Goal: Feedback & Contribution: Submit feedback/report problem

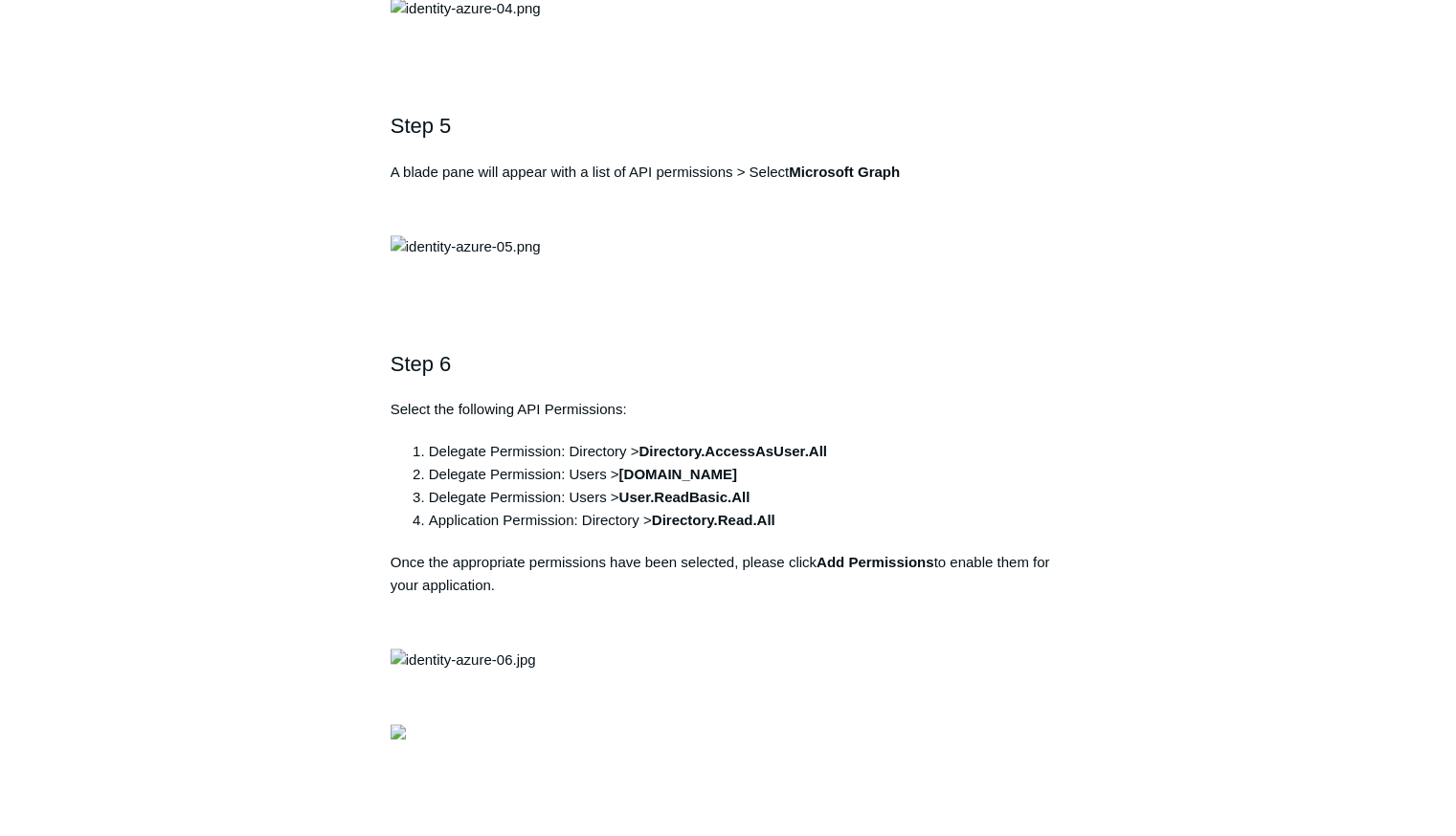
scroll to position [2010, 0]
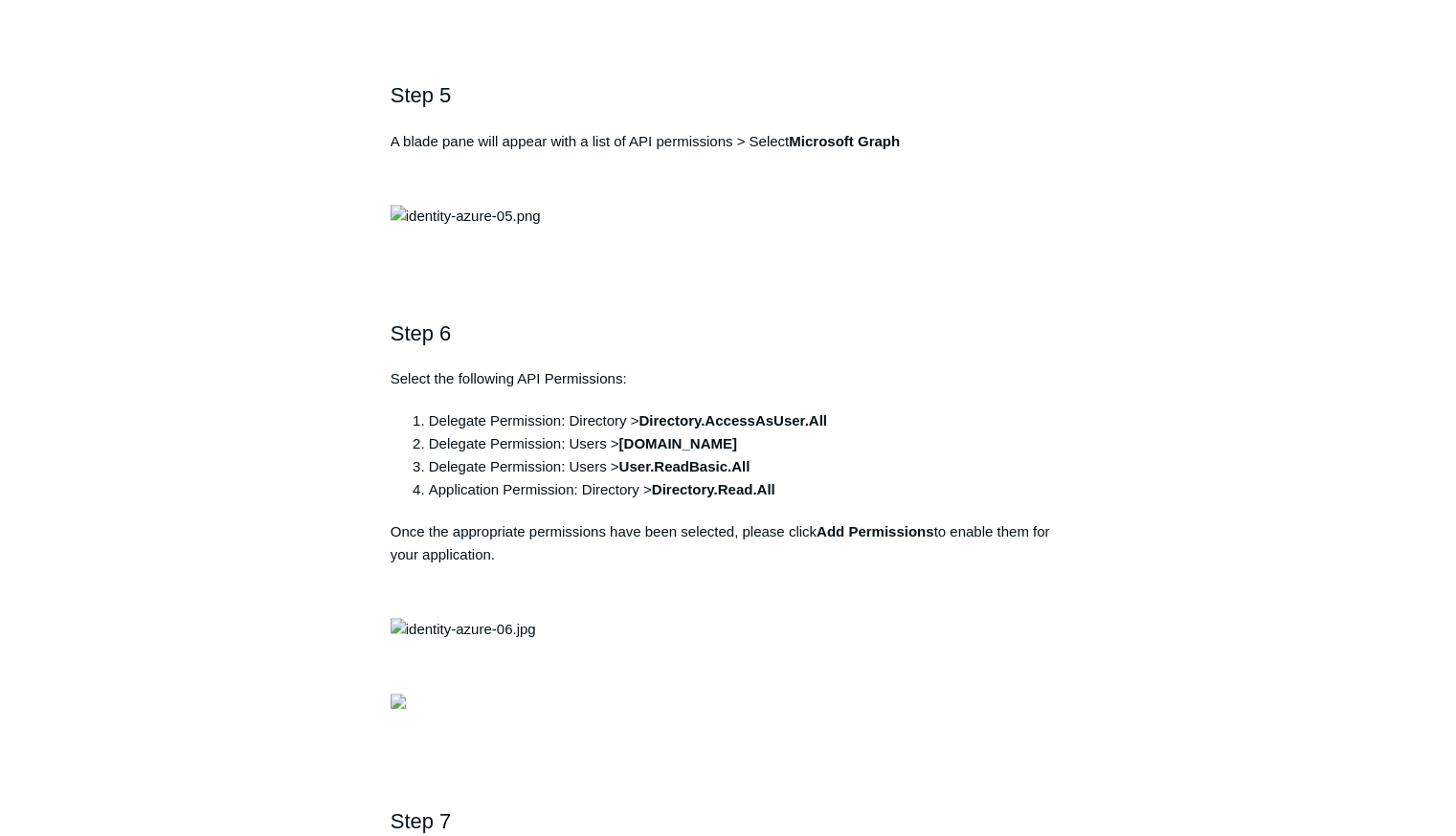
drag, startPoint x: 729, startPoint y: 139, endPoint x: 396, endPoint y: 151, distance: 333.2
copy pre "https://auth.todyl.com/v1/login/callback"
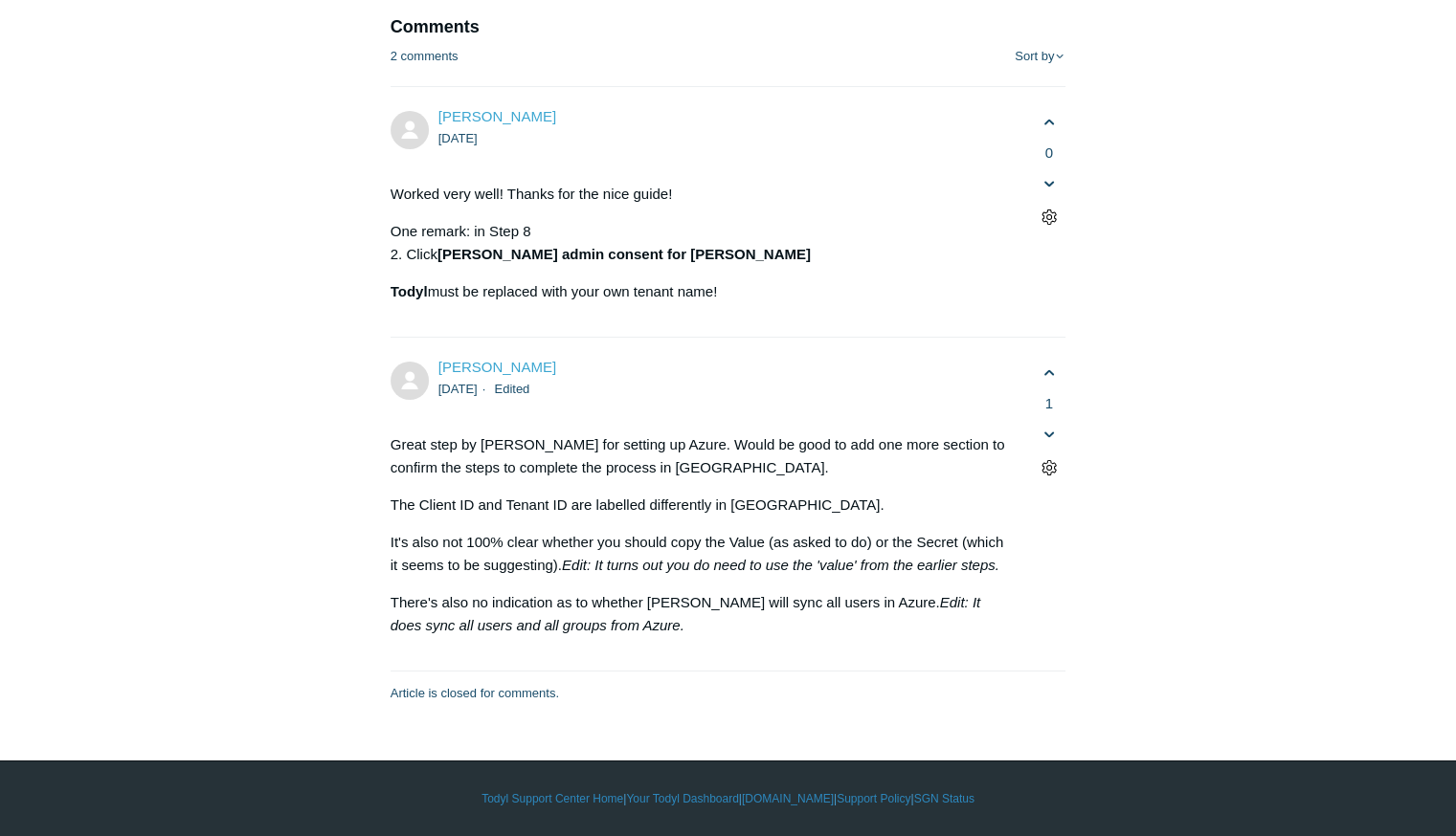
scroll to position [7368, 0]
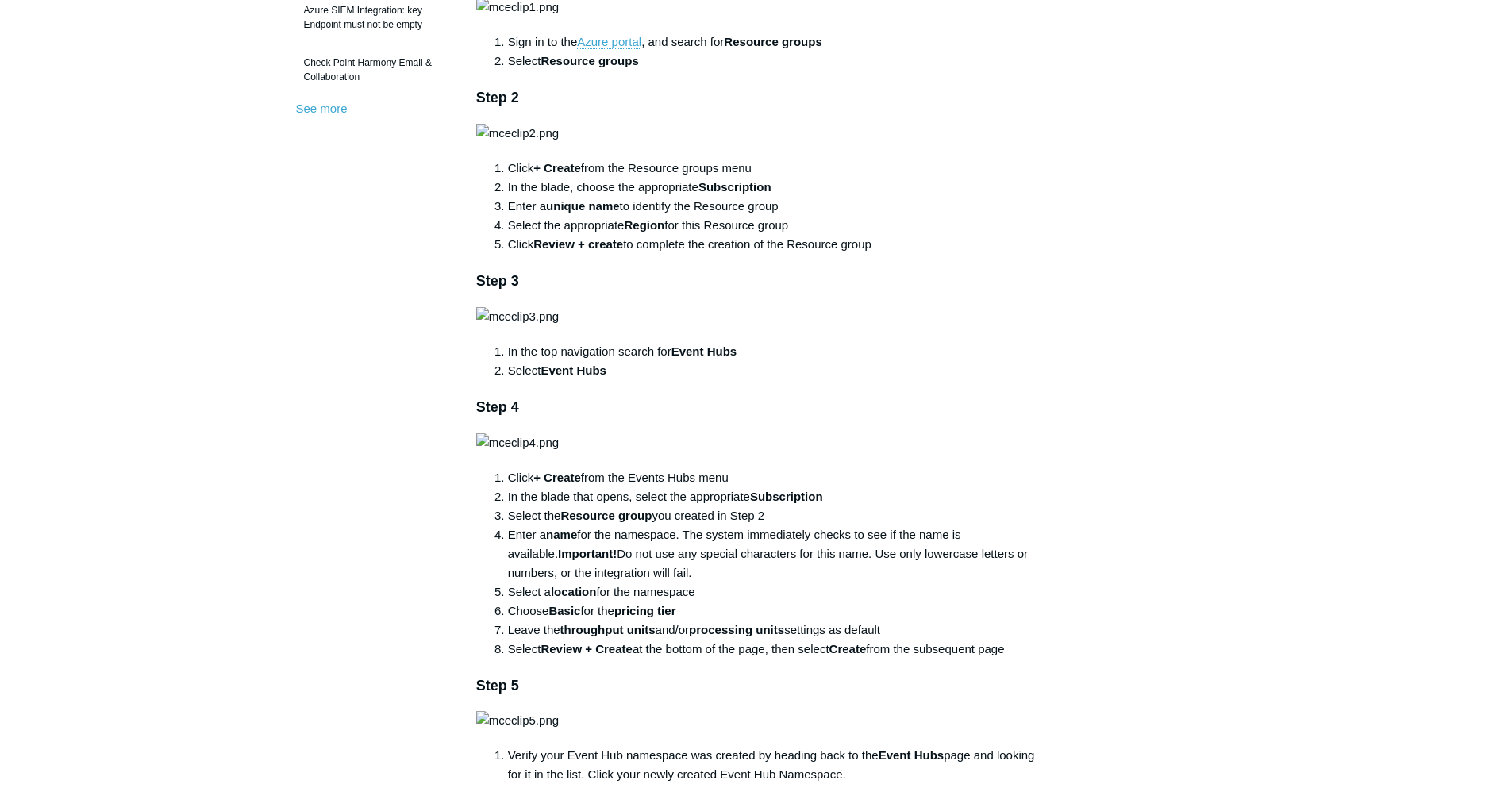
scroll to position [635, 0]
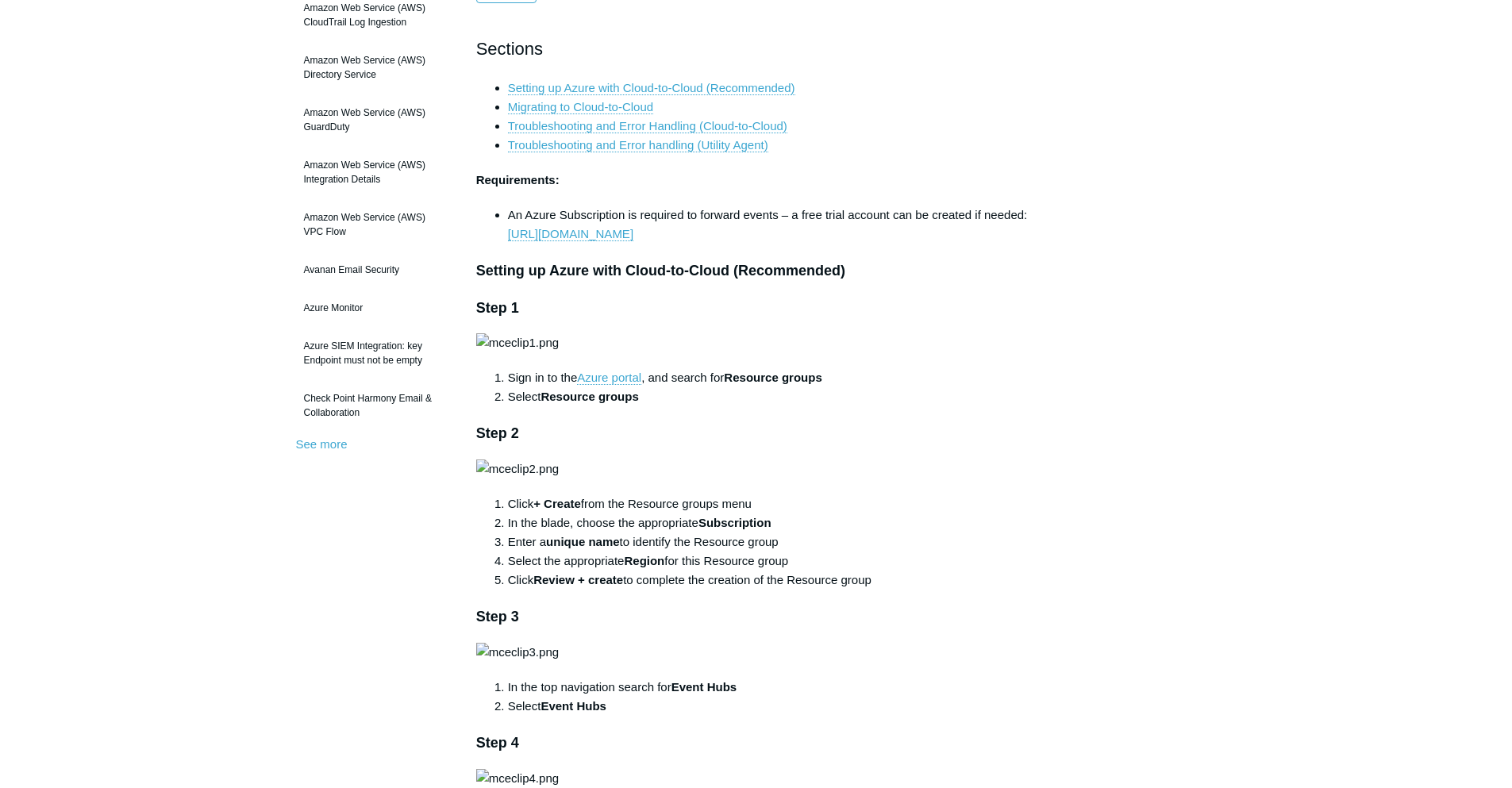
scroll to position [0, 0]
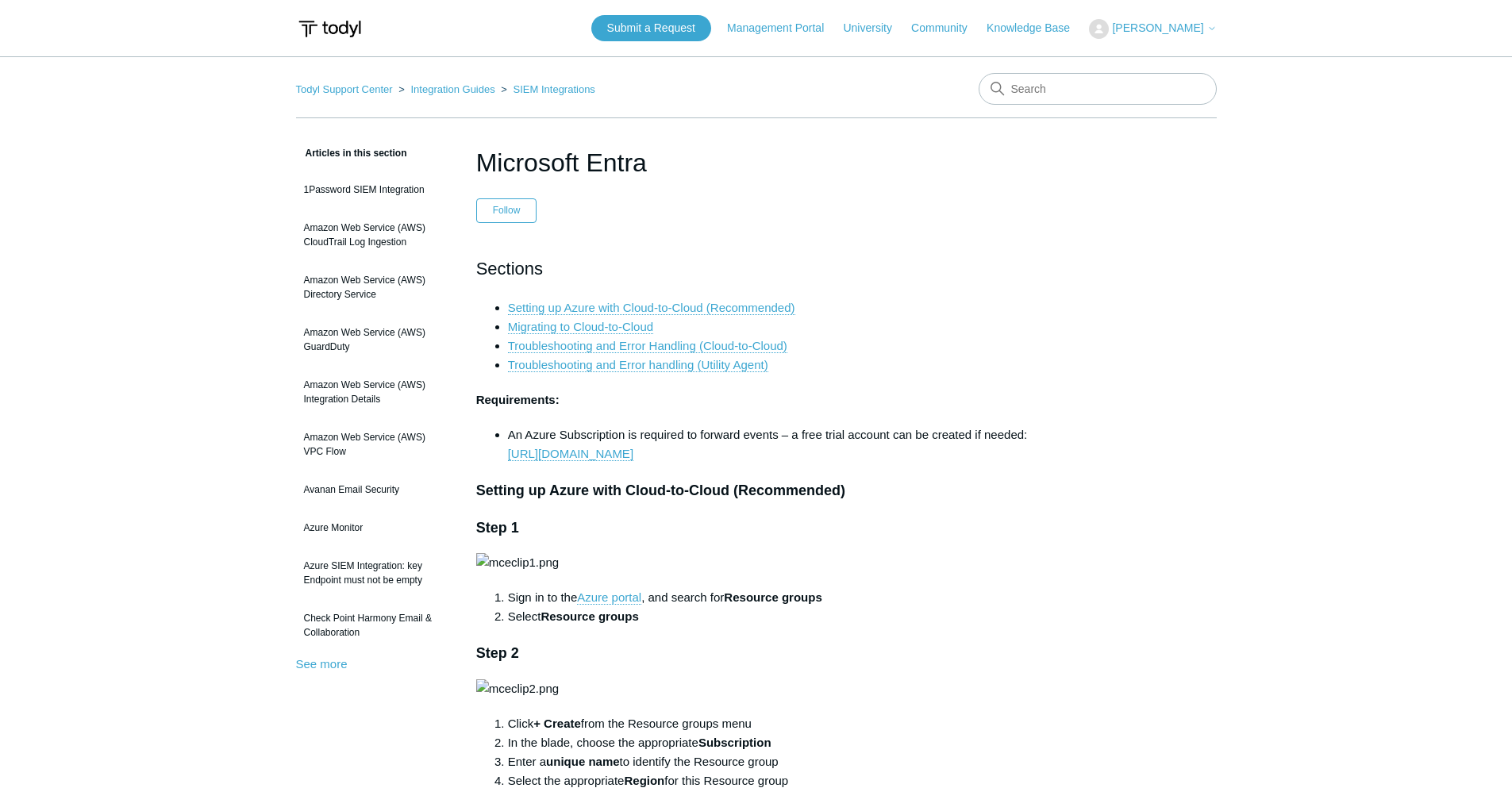
click at [969, 306] on li "Setting up Azure with Cloud-to-Cloud (Recommended)" at bounding box center [772, 308] width 528 height 19
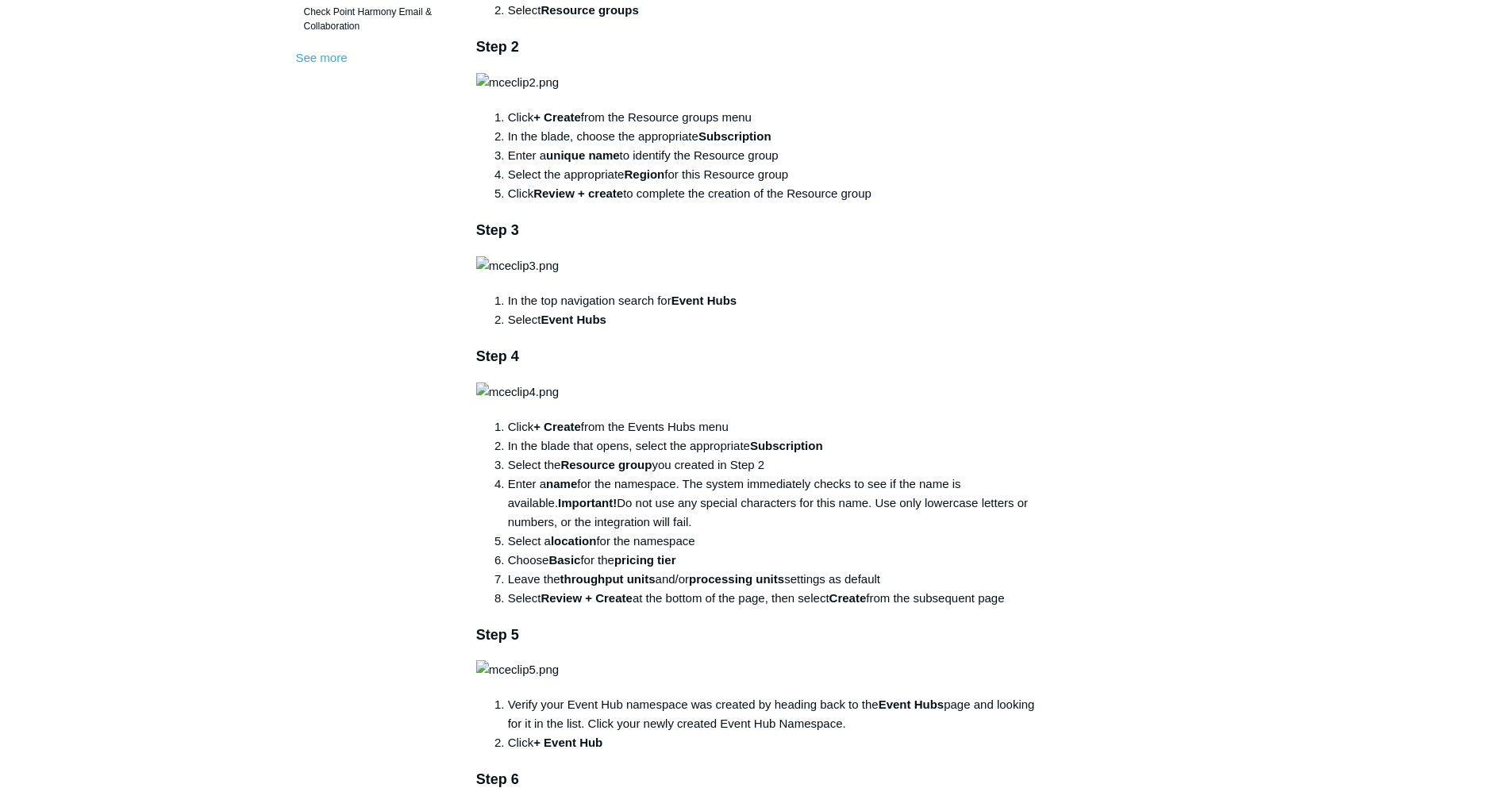
scroll to position [635, 0]
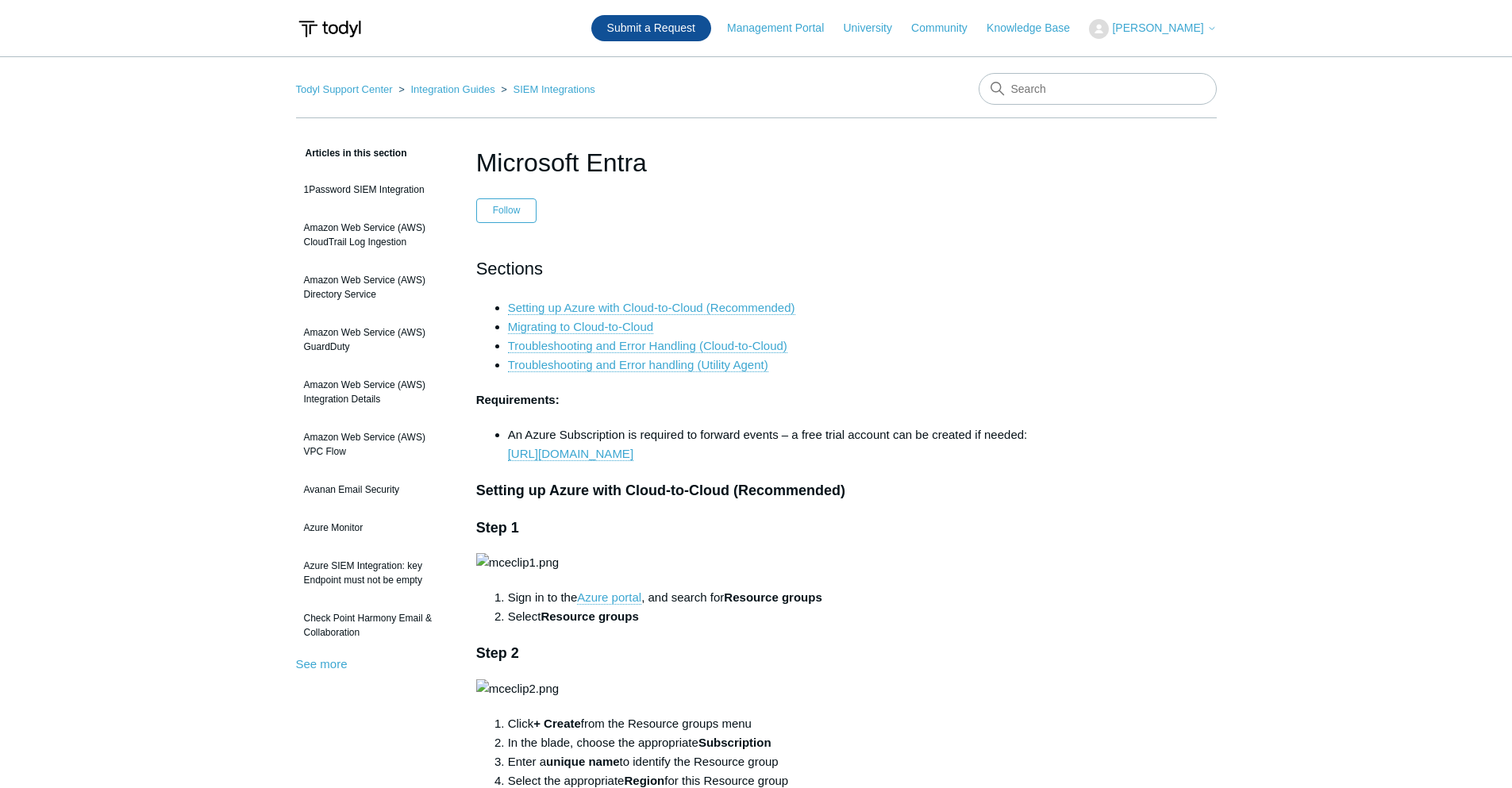
click at [689, 30] on link "Submit a Request" at bounding box center [651, 28] width 120 height 26
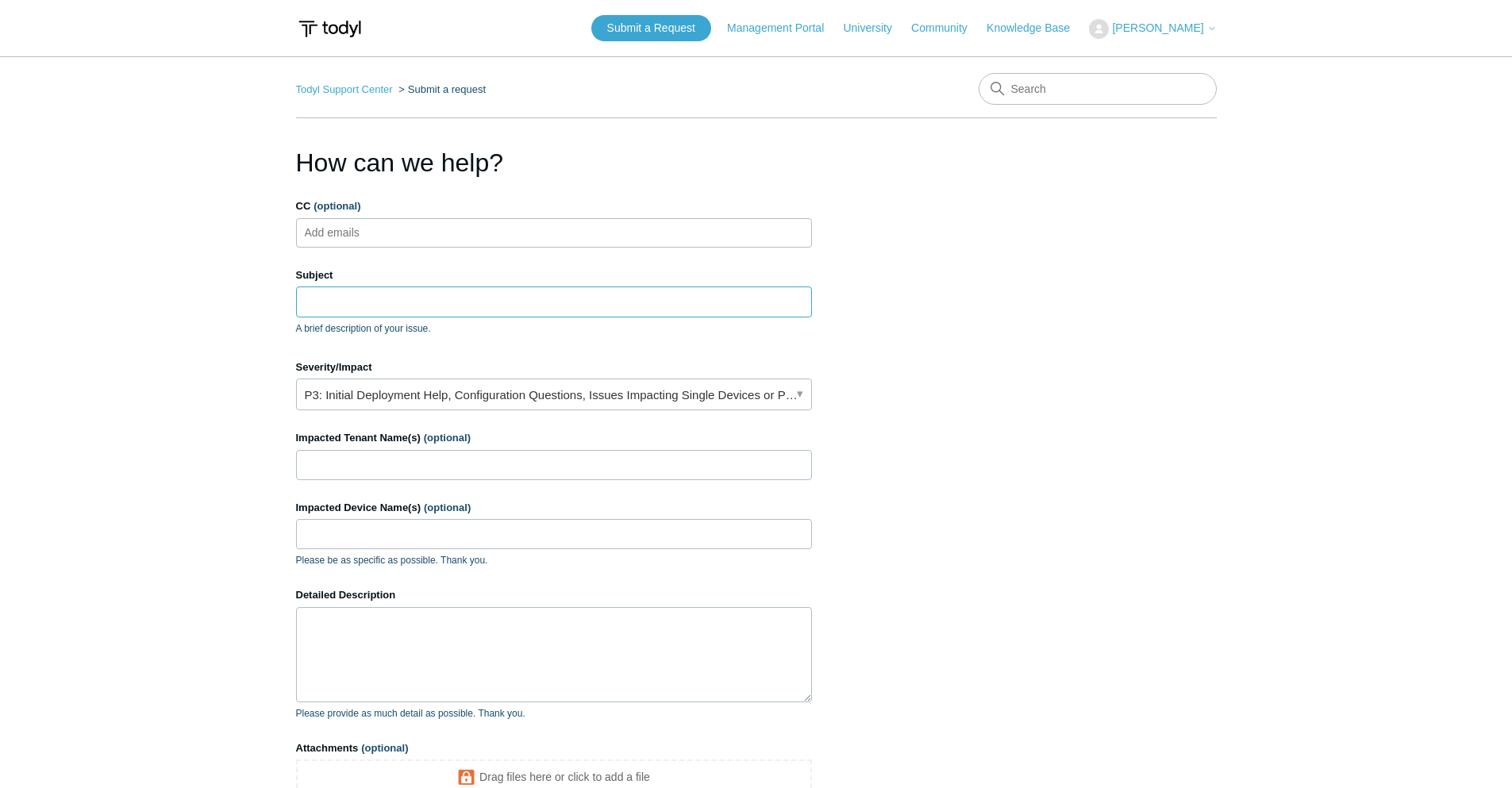
click at [464, 287] on input "Subject" at bounding box center [554, 301] width 516 height 30
click at [328, 299] on input "Subject" at bounding box center [554, 301] width 516 height 30
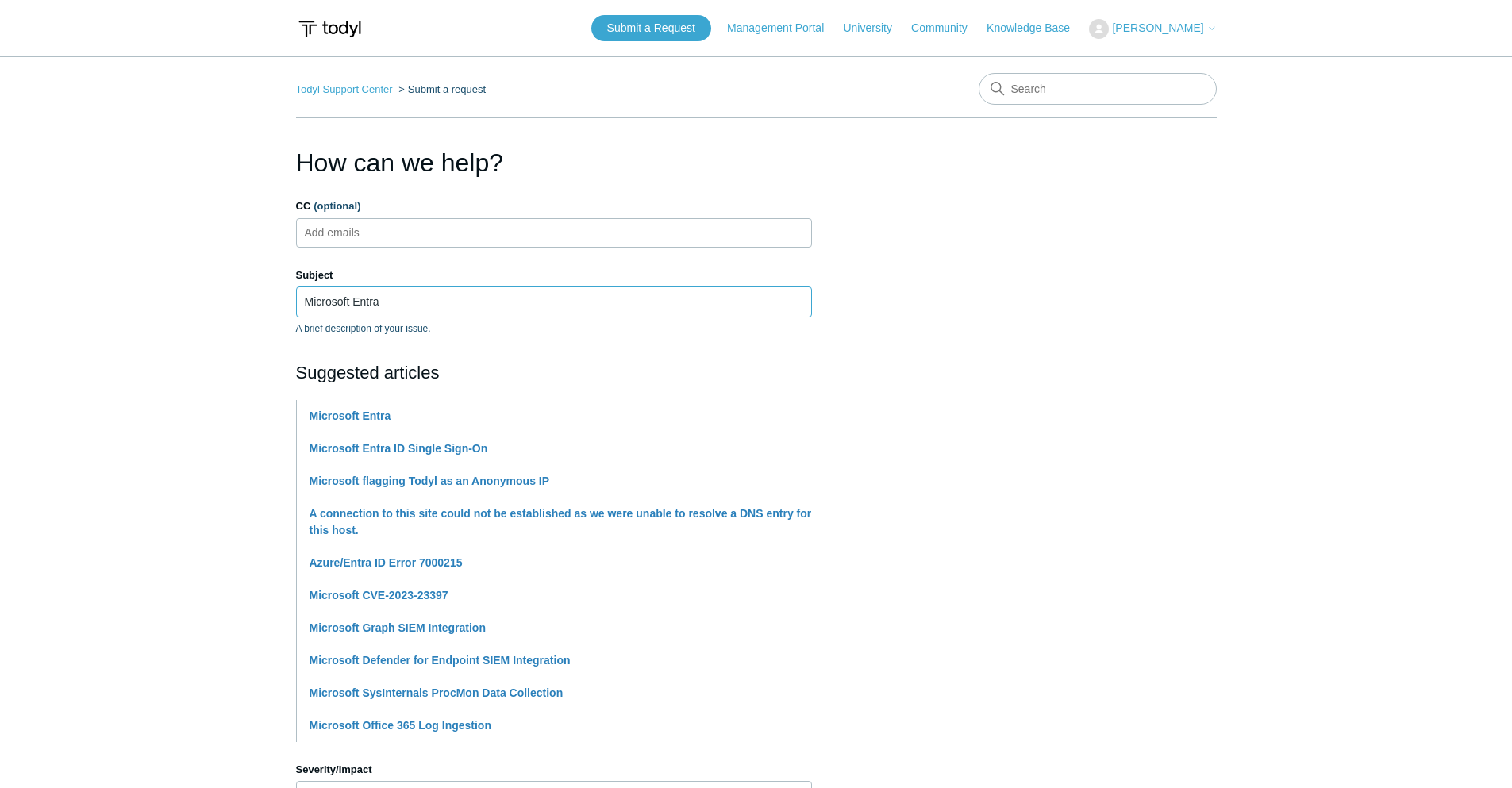
click at [420, 307] on input "Microsoft Entra" at bounding box center [554, 301] width 516 height 30
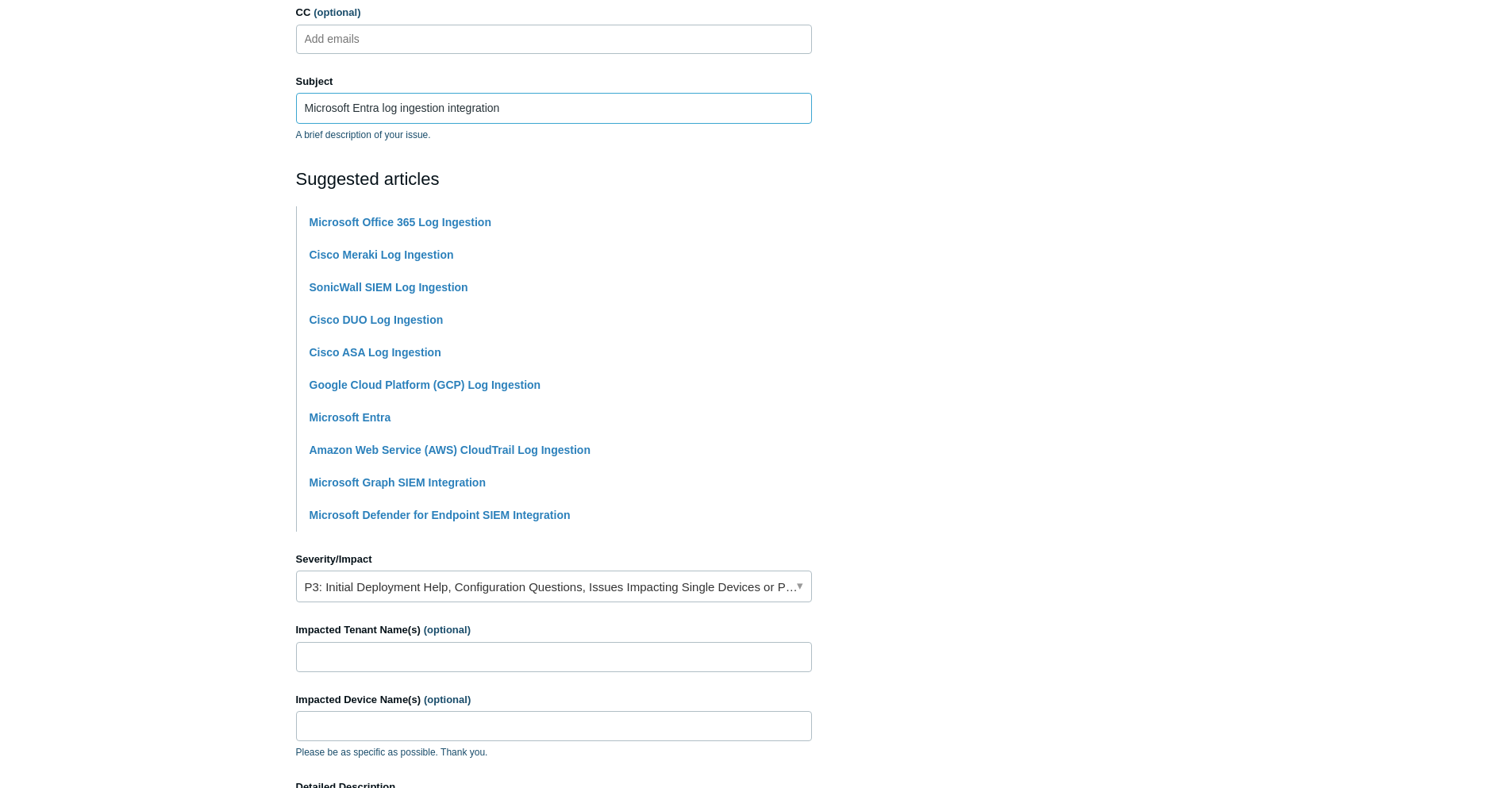
scroll to position [476, 0]
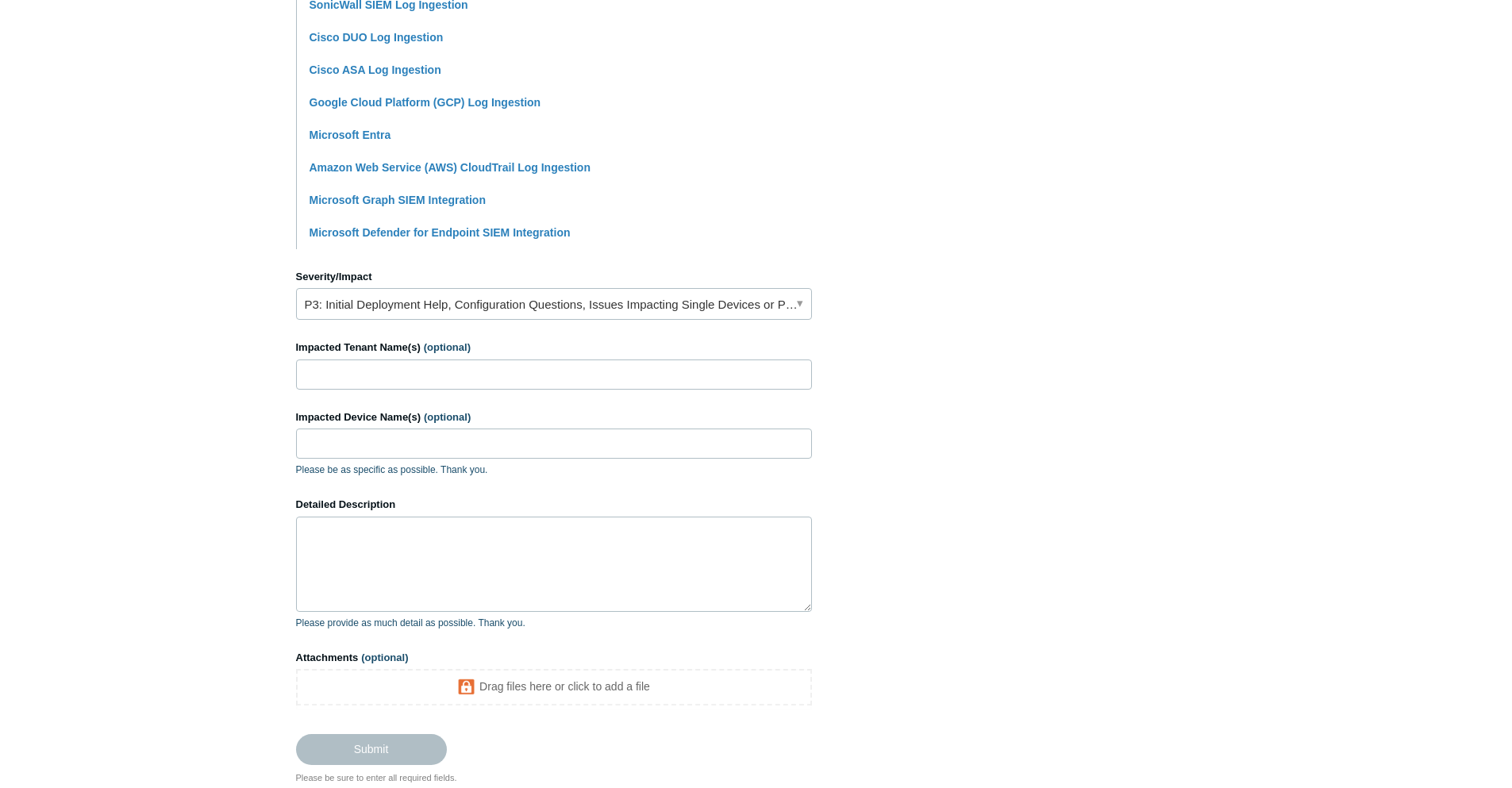
type input "Microsoft Entra log ingestion integration"
click at [547, 374] on input "Impacted Tenant Name(s) (optional)" at bounding box center [554, 375] width 516 height 30
type input "Integritechs, LLC"
type input "N/A"
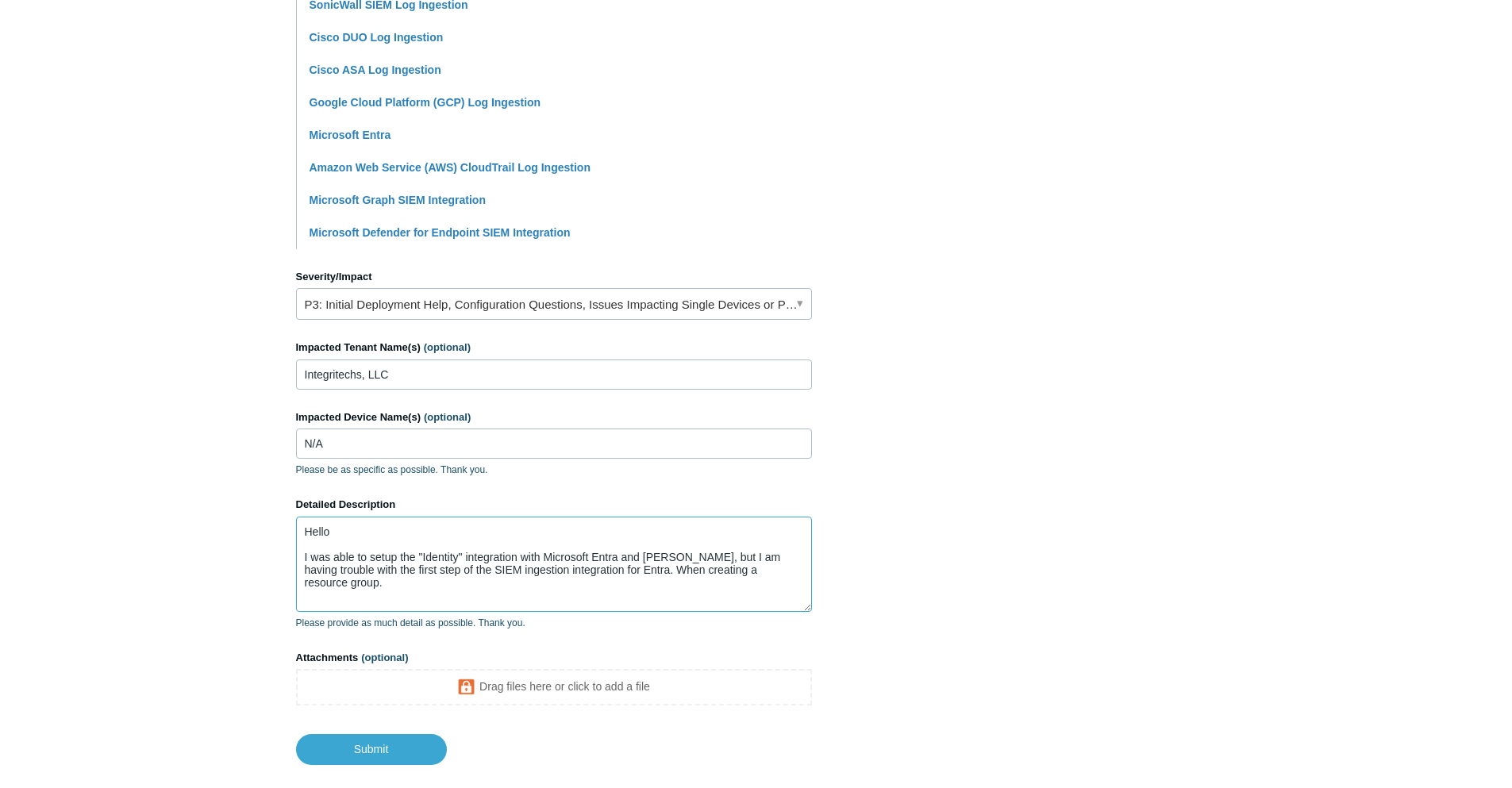
click at [776, 562] on textarea "Hello I was able to setup the "Identity" integration with Microsoft Entra and T…" at bounding box center [554, 564] width 516 height 95
click at [768, 566] on textarea "Hello I was able to setup the "Identity" integration with Microsoft Entra and T…" at bounding box center [554, 564] width 516 height 95
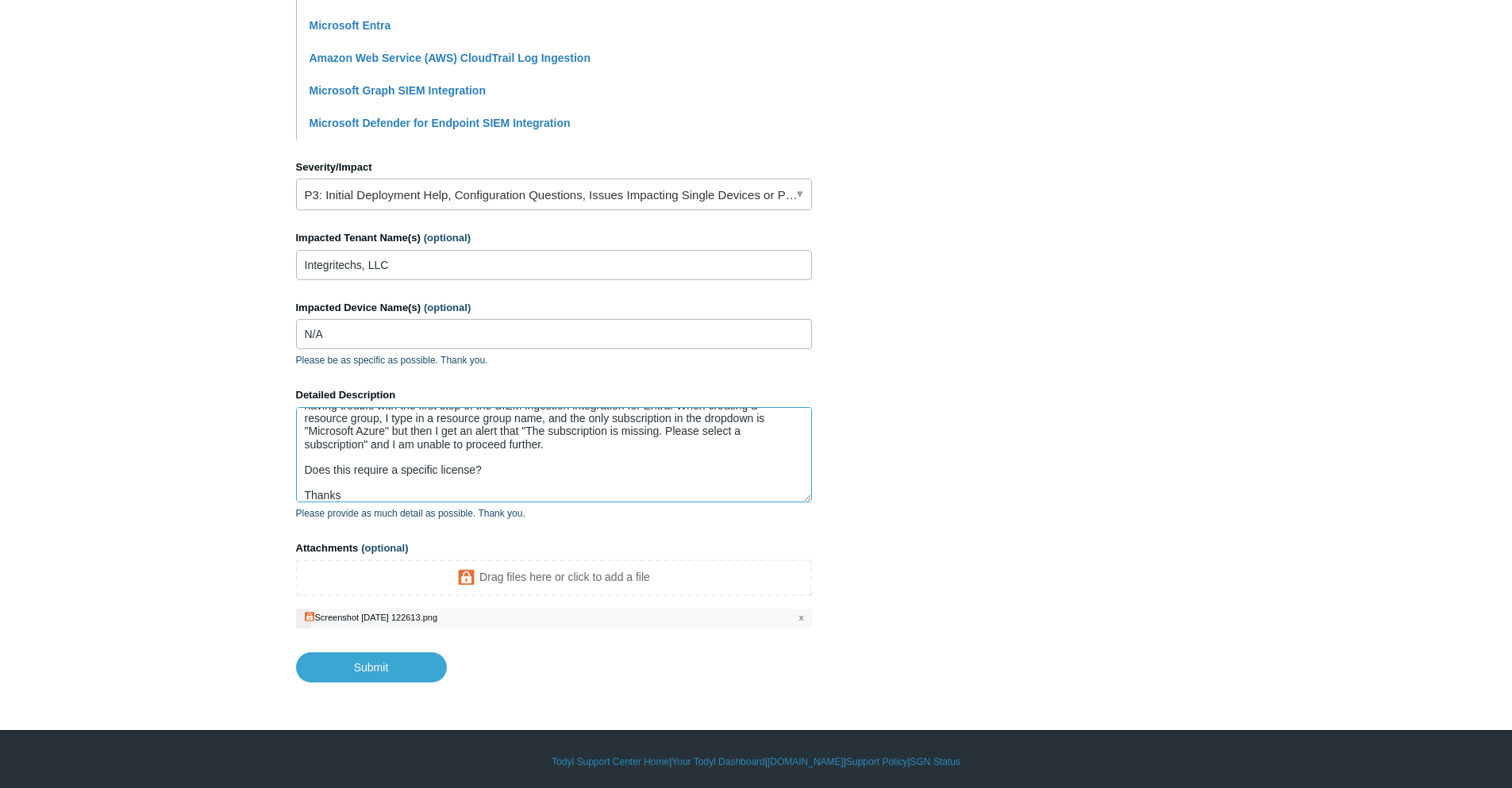
scroll to position [590, 0]
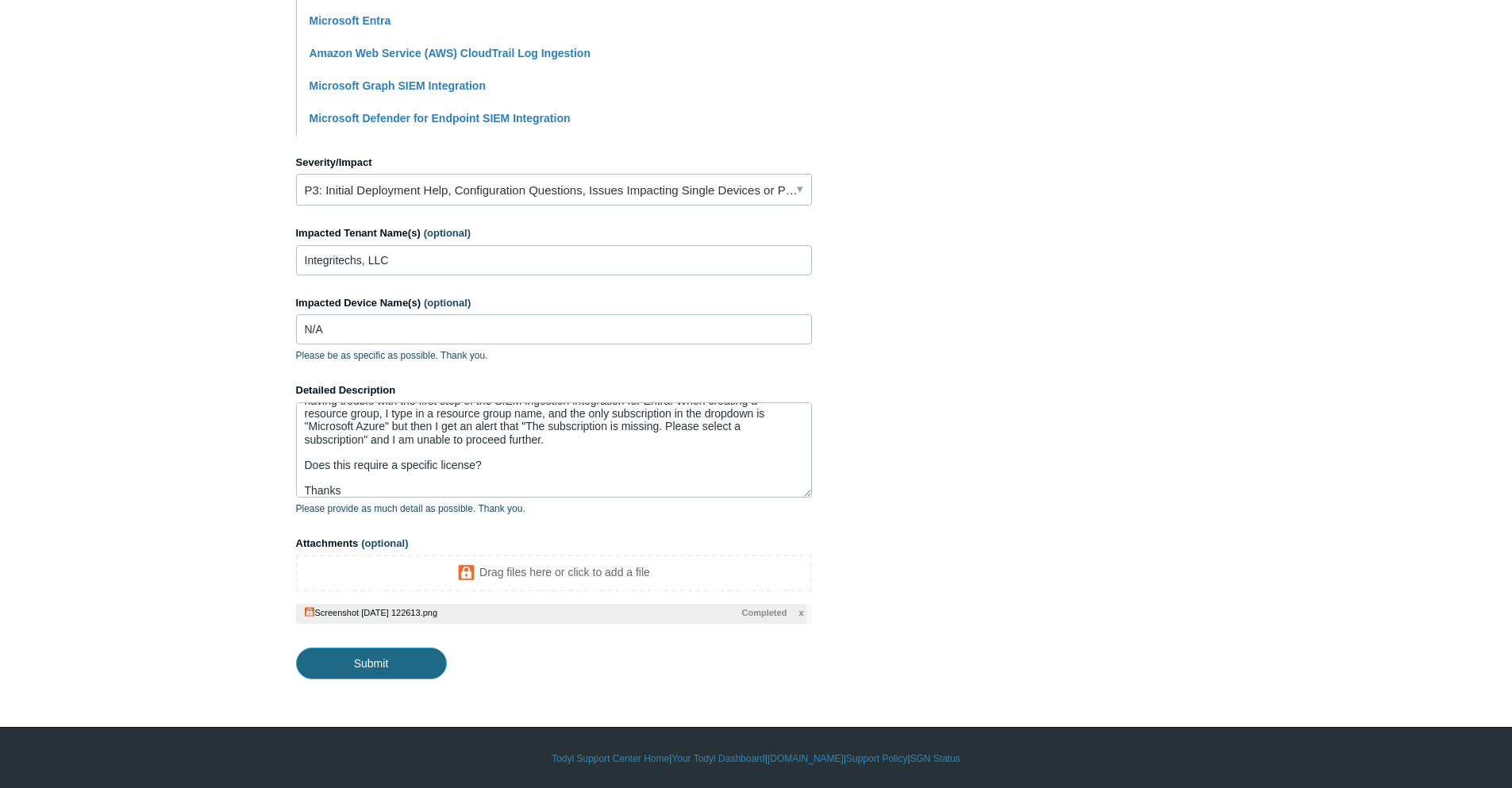
click at [389, 657] on input "Submit" at bounding box center [371, 664] width 151 height 32
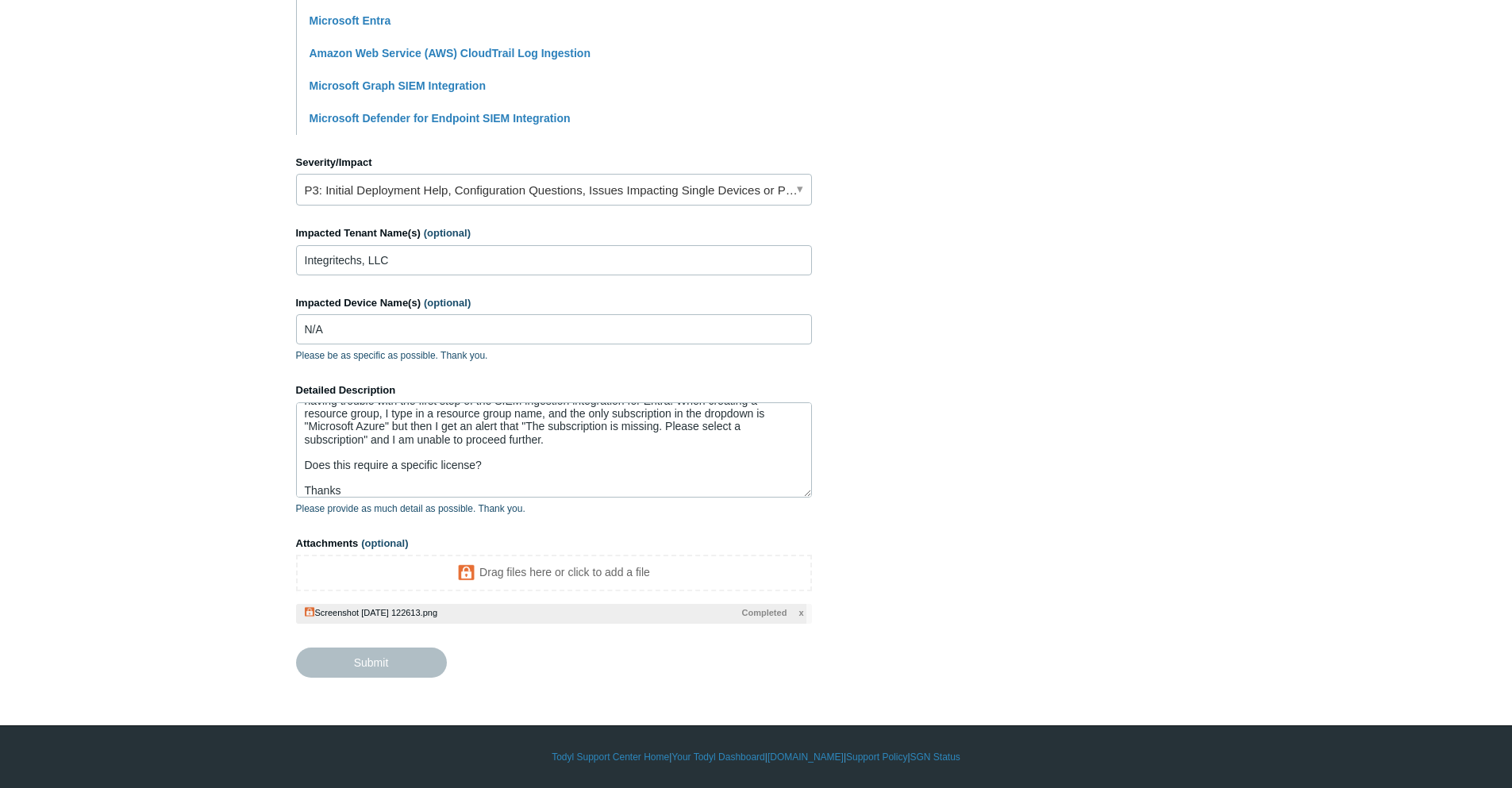
type textarea "Hello I was able to setup the "Identity" integration with Microsoft Entra and T…"
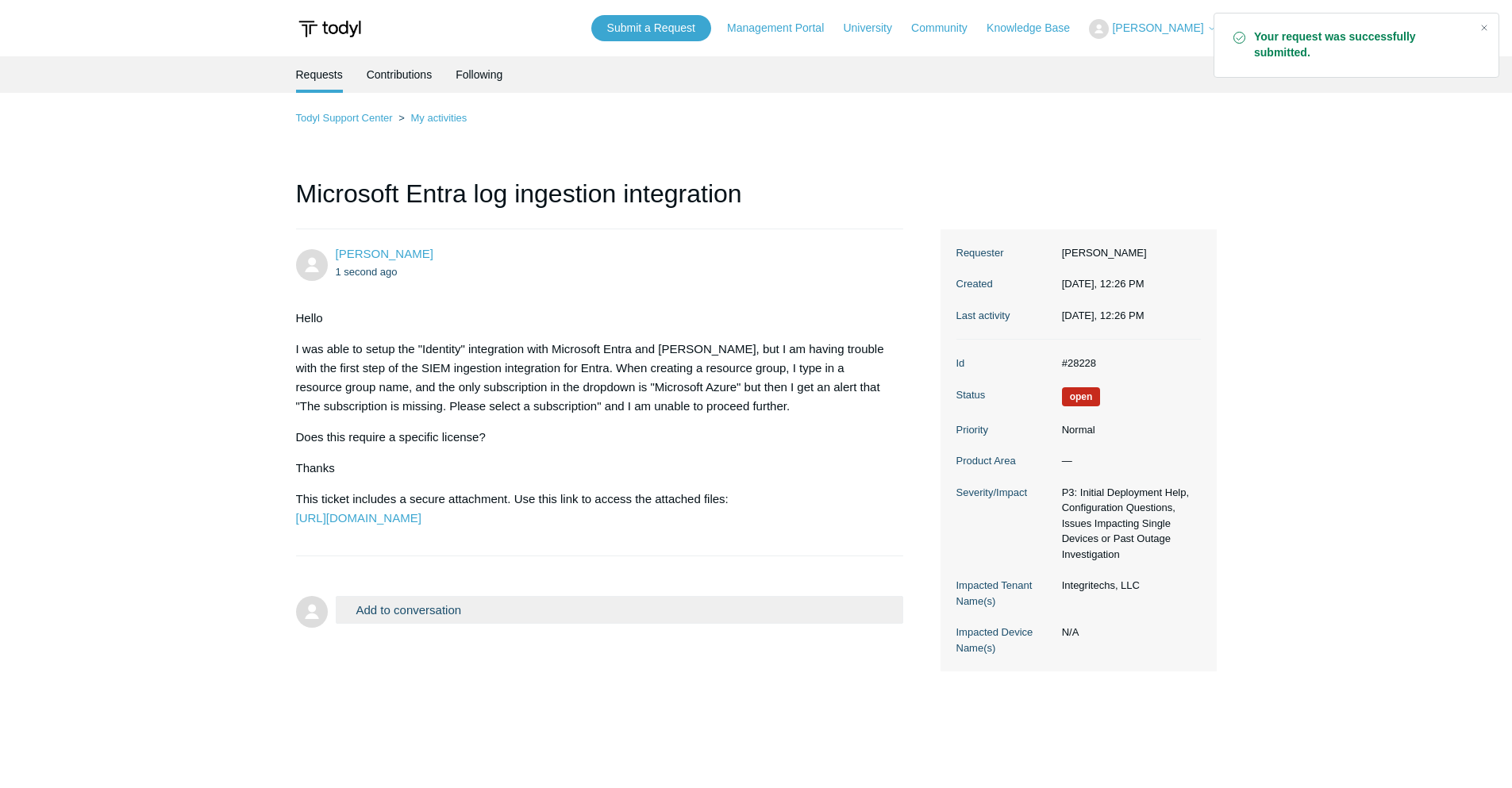
click at [1095, 353] on dl "Id #28228 Status Open Priority Normal Product Area — Severity/Impact P3: Initia…" at bounding box center [1079, 506] width 244 height 332
drag, startPoint x: 1099, startPoint y: 361, endPoint x: 1060, endPoint y: 361, distance: 39.0
click at [1060, 361] on dd "#28228" at bounding box center [1127, 364] width 147 height 16
copy dd "#28228"
